Goal: Task Accomplishment & Management: Use online tool/utility

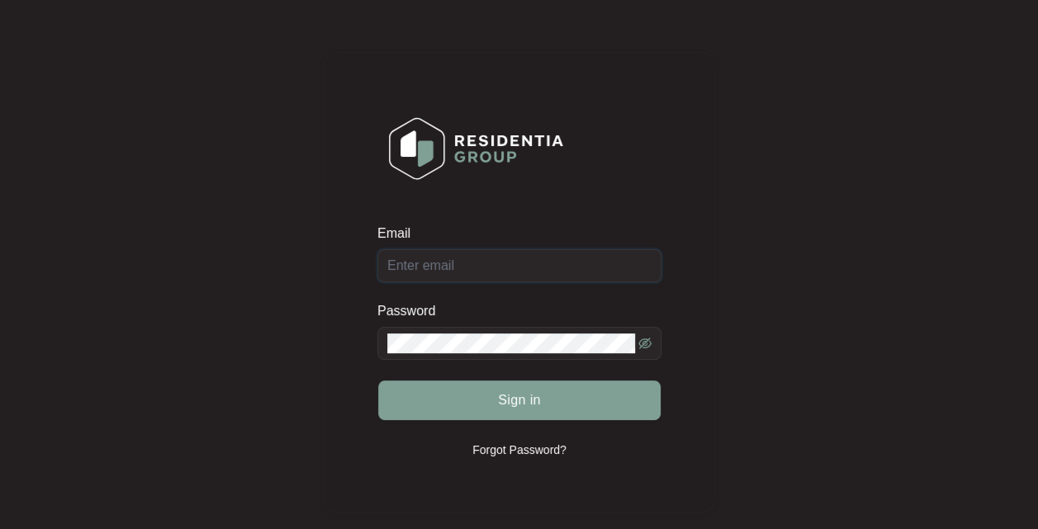
type input "[EMAIL_ADDRESS][DOMAIN_NAME]"
click at [550, 401] on button "Sign in" at bounding box center [519, 401] width 282 height 40
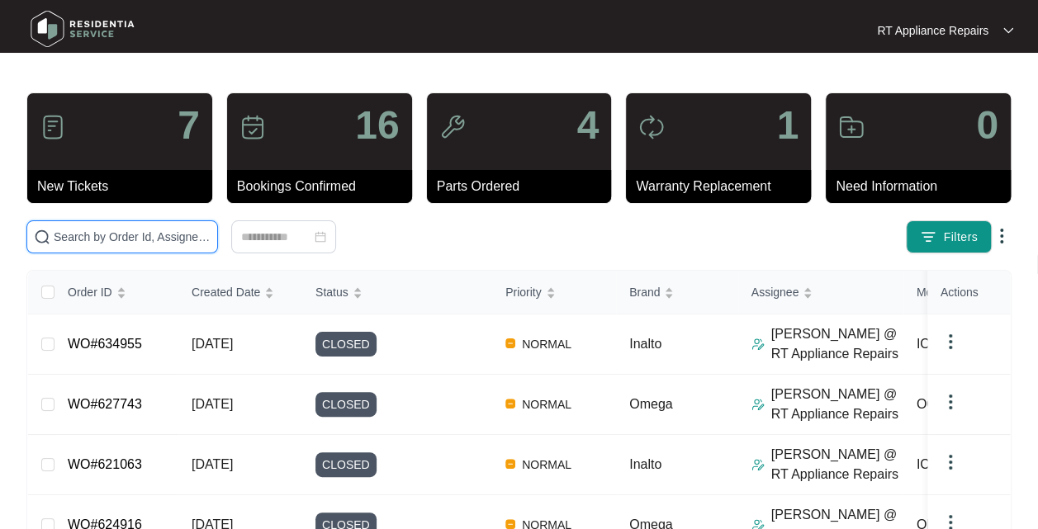
click at [65, 244] on input "text" at bounding box center [132, 237] width 157 height 18
type input "[PERSON_NAME]"
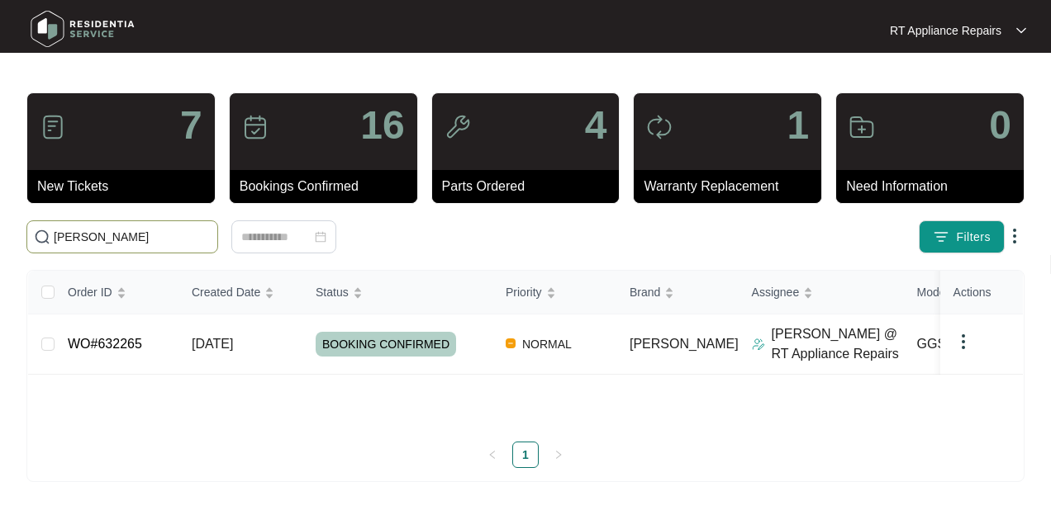
click at [287, 354] on td "[DATE]" at bounding box center [240, 345] width 124 height 60
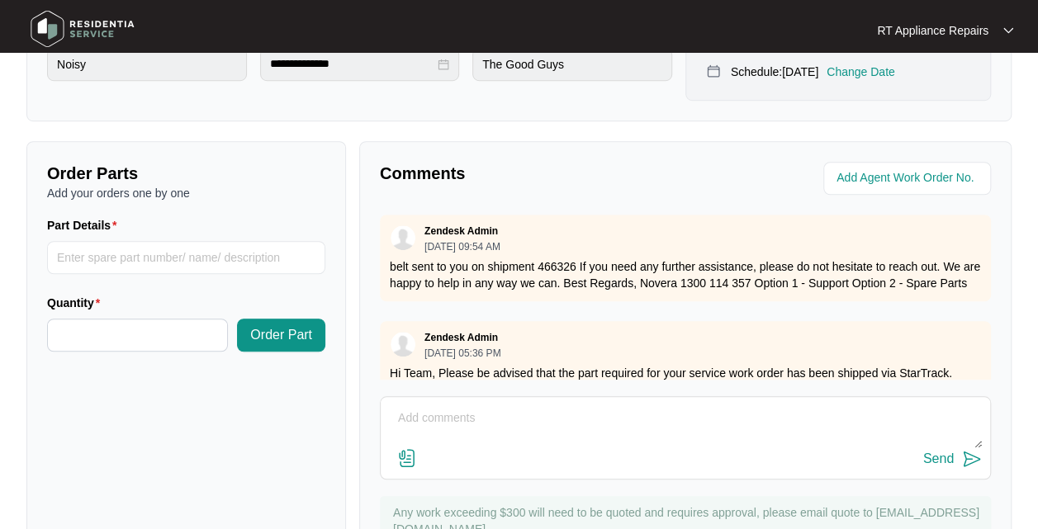
scroll to position [612, 0]
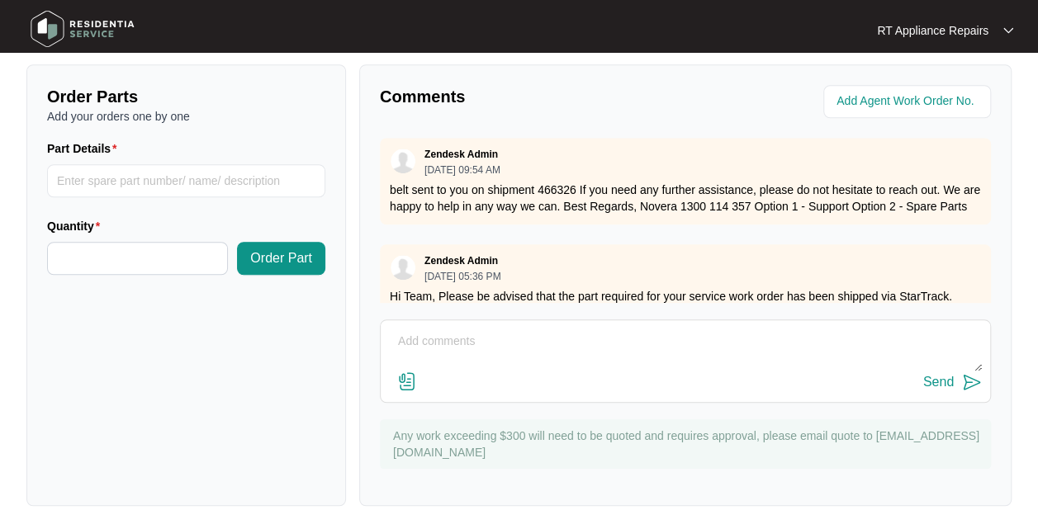
click at [540, 362] on textarea at bounding box center [685, 350] width 593 height 43
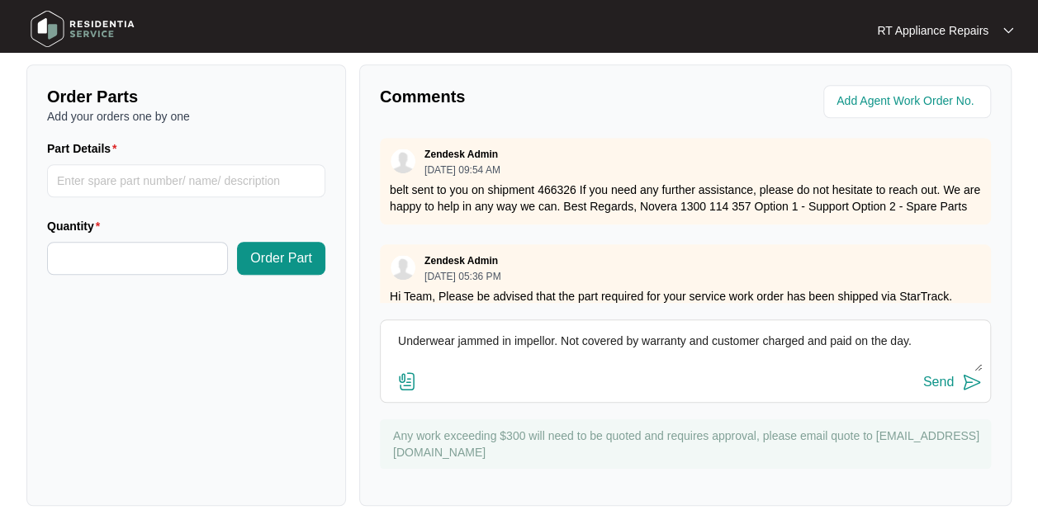
click at [919, 330] on textarea "Underwear jammed in impellor. Not covered by warranty and customer charged and …" at bounding box center [685, 350] width 593 height 43
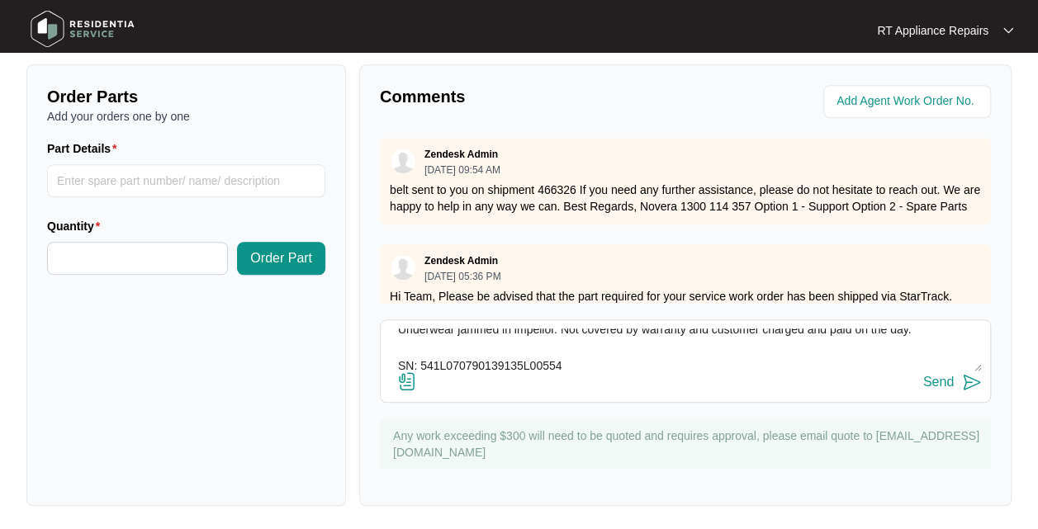
type textarea "Underwear jammed in impellor. Not covered by warranty and customer charged and …"
click at [978, 385] on img at bounding box center [972, 383] width 20 height 20
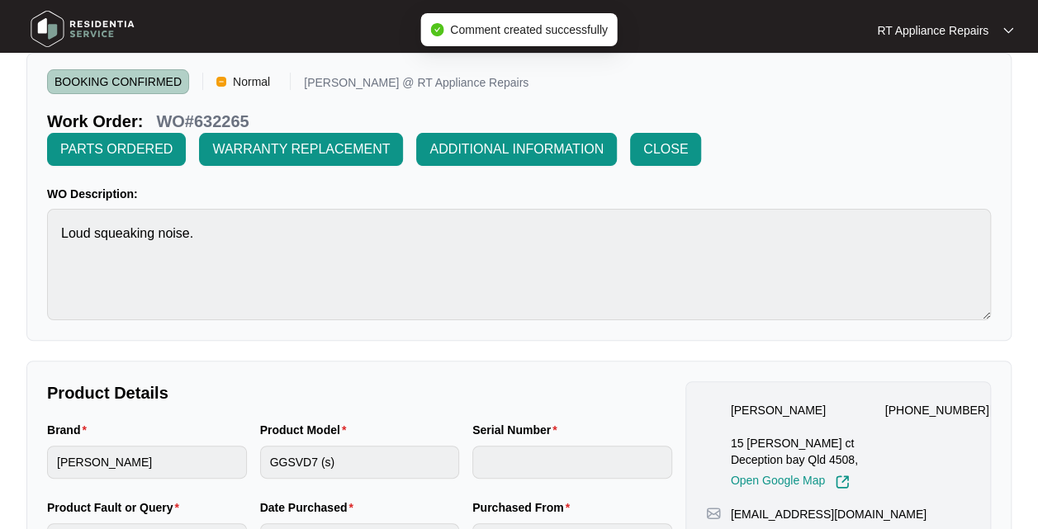
scroll to position [50, 0]
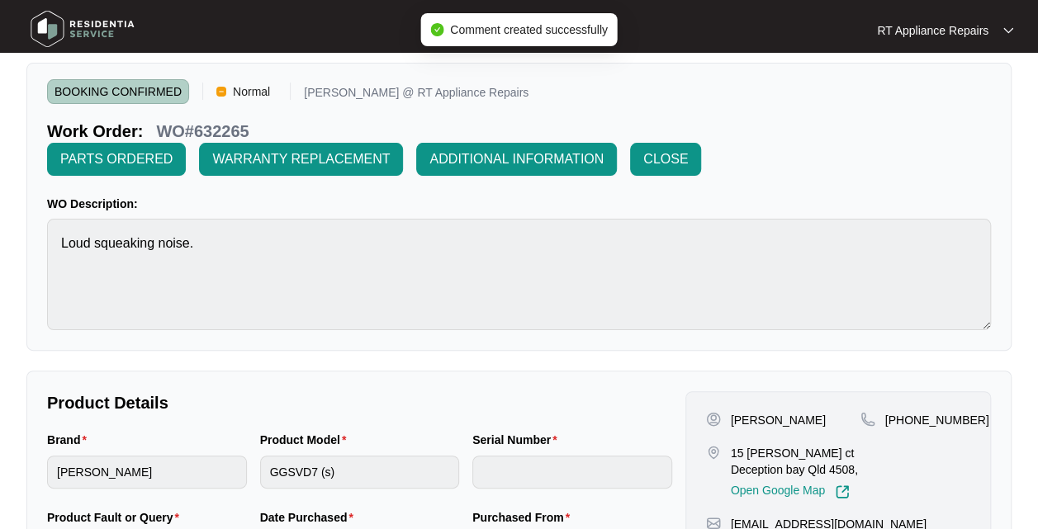
click at [676, 164] on span "CLOSE" at bounding box center [665, 160] width 45 height 20
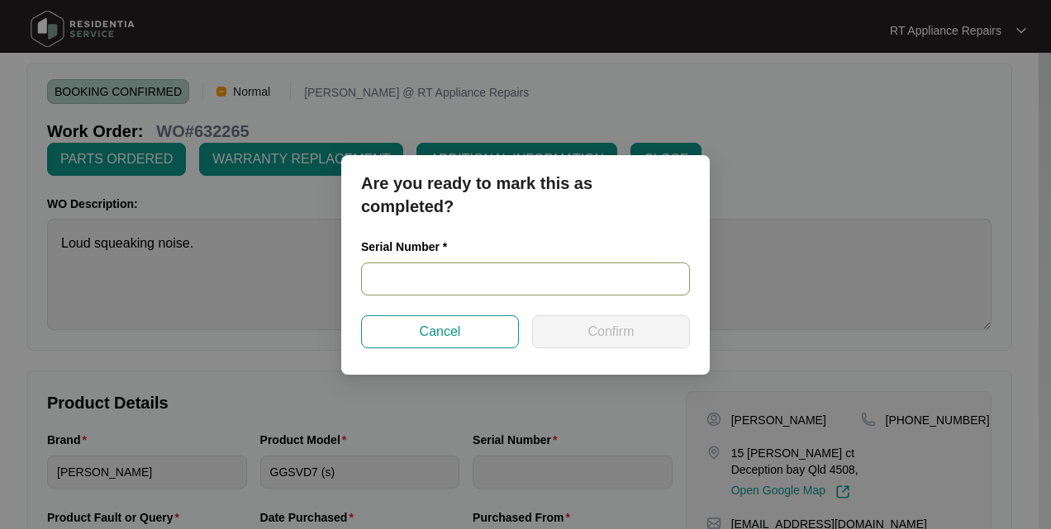
click at [458, 282] on input "text" at bounding box center [525, 279] width 329 height 33
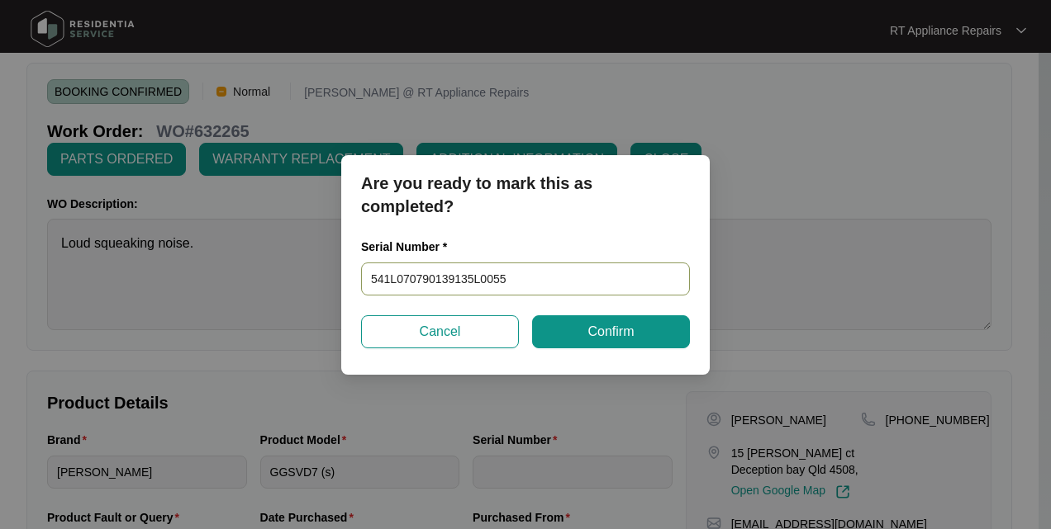
type input "541L070790139135L00554"
click at [628, 333] on span "Confirm" at bounding box center [610, 332] width 46 height 20
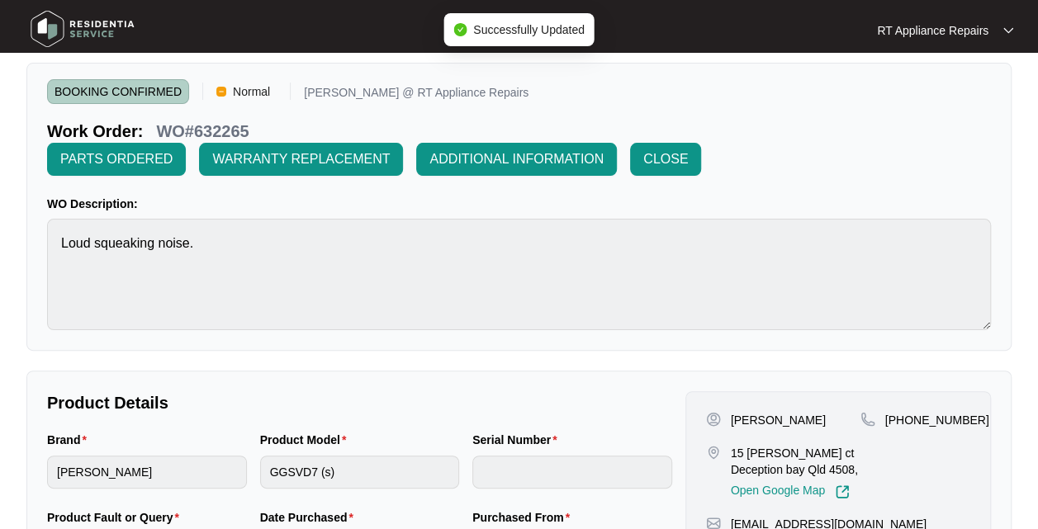
type input "541L070790139135L00554"
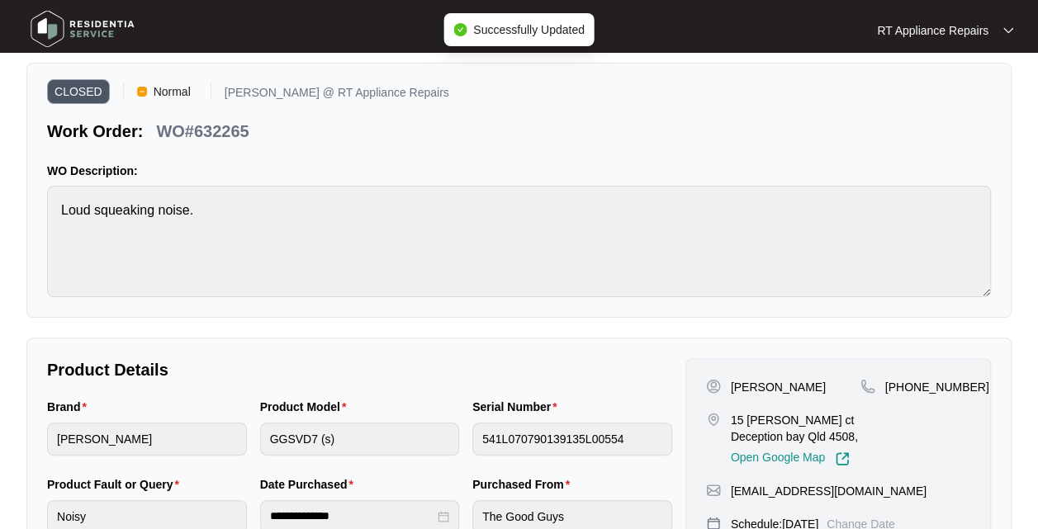
scroll to position [45, 0]
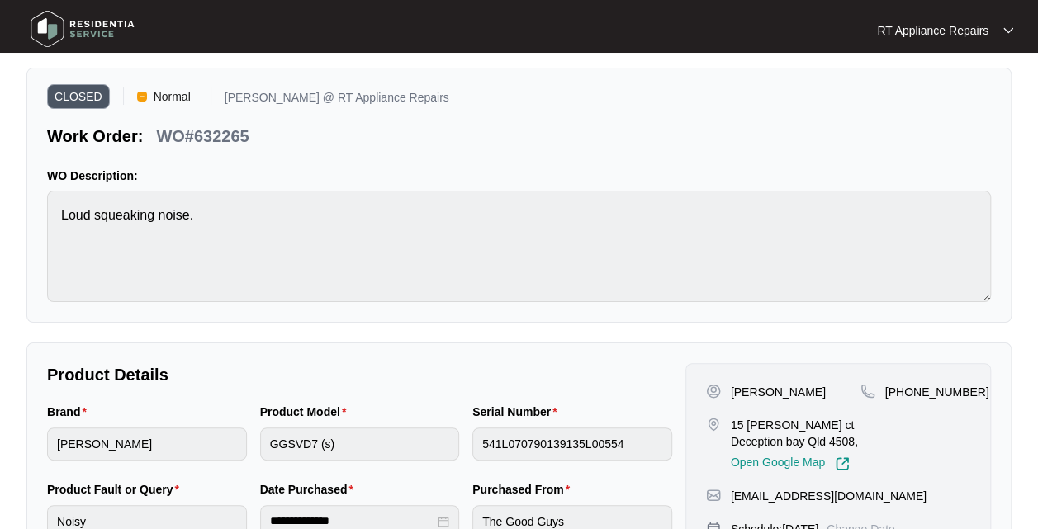
click at [1009, 31] on img at bounding box center [1009, 30] width 10 height 8
click at [955, 90] on p "Log Out" at bounding box center [958, 87] width 83 height 17
